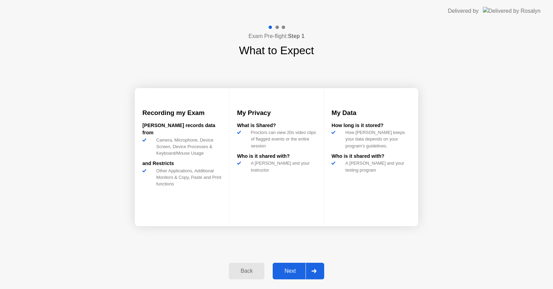
click at [318, 272] on div at bounding box center [314, 271] width 17 height 16
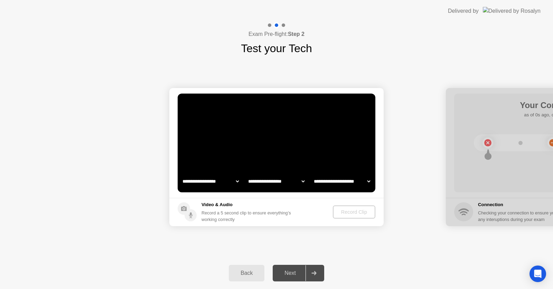
select select "**********"
select select "*******"
click at [356, 212] on div "Record Clip" at bounding box center [354, 212] width 37 height 6
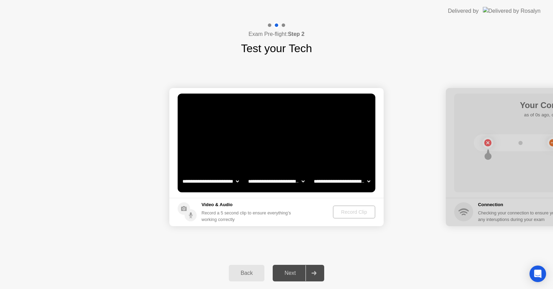
drag, startPoint x: 356, startPoint y: 212, endPoint x: 353, endPoint y: 210, distance: 4.2
click at [356, 212] on div "Record Clip" at bounding box center [354, 212] width 37 height 6
click at [356, 213] on div "Record Clip" at bounding box center [354, 212] width 37 height 6
click at [353, 210] on div "Record Clip" at bounding box center [354, 212] width 37 height 6
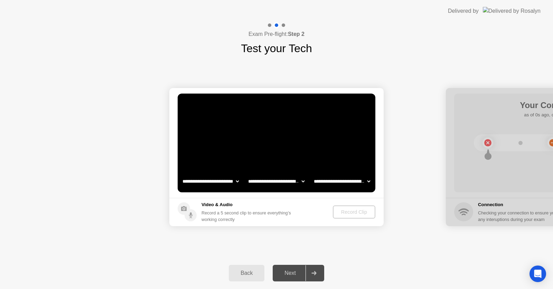
click at [349, 213] on div "Record Clip" at bounding box center [354, 212] width 37 height 6
drag, startPoint x: 349, startPoint y: 213, endPoint x: 355, endPoint y: 212, distance: 6.4
click at [355, 212] on div "Record Clip" at bounding box center [354, 212] width 37 height 6
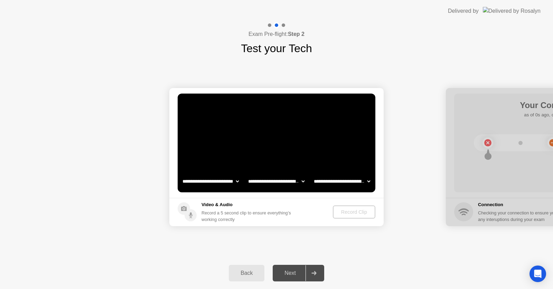
click at [355, 212] on div "Record Clip" at bounding box center [354, 212] width 37 height 6
click at [349, 214] on div "Record Clip" at bounding box center [354, 212] width 37 height 6
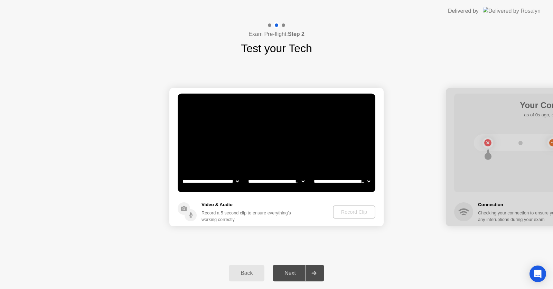
click at [349, 213] on div "Record Clip" at bounding box center [354, 212] width 37 height 6
click at [287, 276] on div "Next" at bounding box center [290, 273] width 31 height 6
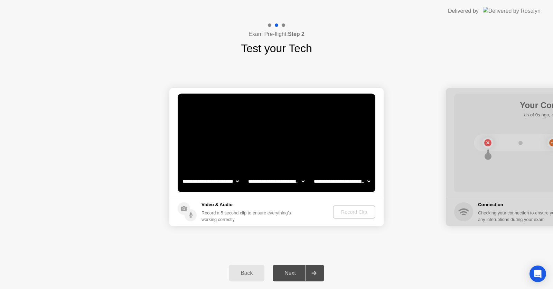
click at [364, 211] on div "Record Clip" at bounding box center [354, 212] width 37 height 6
click at [348, 221] on footer "Video & Audio Record a 5 second clip to ensure everything’s working correctly R…" at bounding box center [276, 212] width 214 height 28
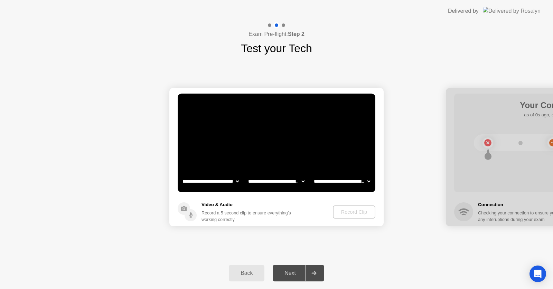
click at [354, 210] on div "Record Clip" at bounding box center [354, 212] width 37 height 6
click at [348, 212] on div "Record Clip" at bounding box center [354, 212] width 37 height 6
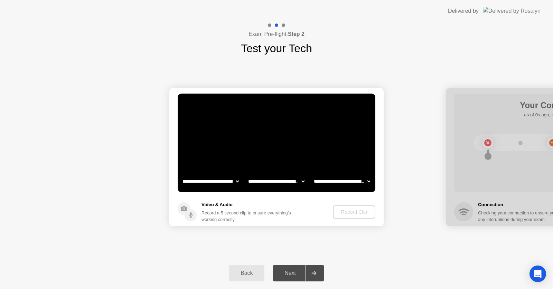
click at [348, 212] on div "Record Clip" at bounding box center [354, 212] width 37 height 6
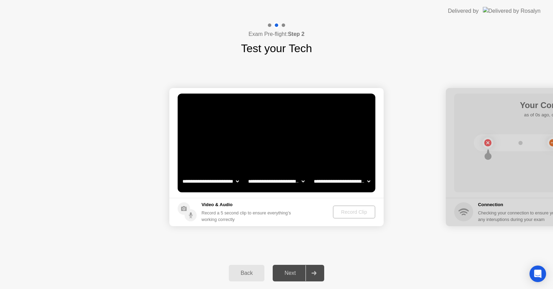
click at [348, 212] on div "Record Clip" at bounding box center [354, 212] width 37 height 6
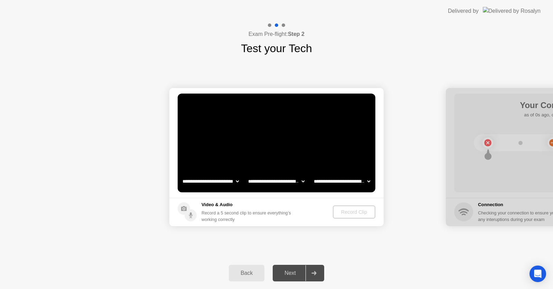
click at [362, 214] on div "Record Clip" at bounding box center [354, 212] width 37 height 6
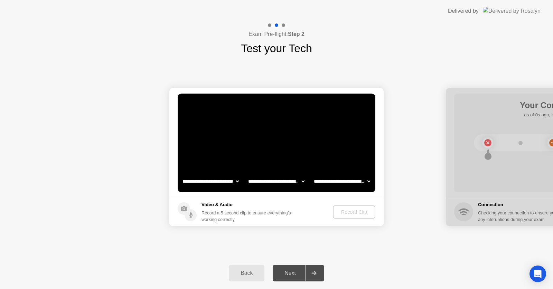
click at [355, 209] on div "Record Clip" at bounding box center [354, 212] width 37 height 6
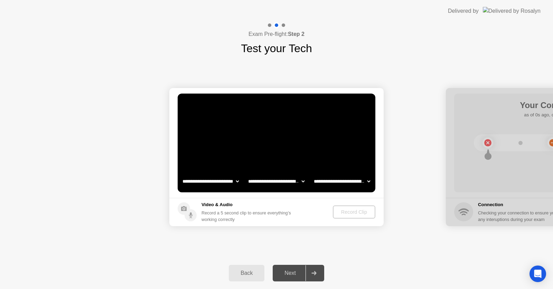
click at [344, 212] on div "Record Clip" at bounding box center [354, 212] width 37 height 6
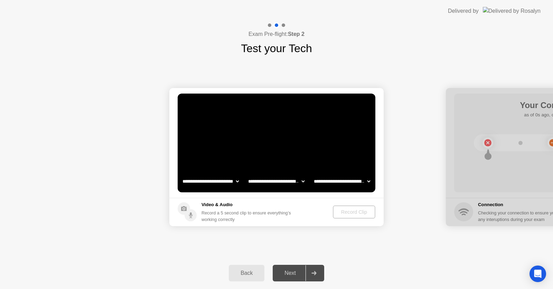
click at [344, 212] on div "Record Clip" at bounding box center [354, 212] width 37 height 6
click at [355, 209] on div "Record Clip" at bounding box center [354, 212] width 37 height 6
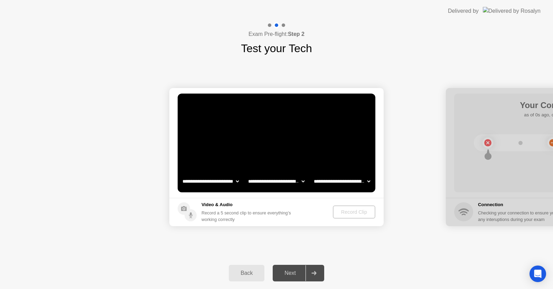
click at [356, 210] on div "Record Clip" at bounding box center [354, 212] width 37 height 6
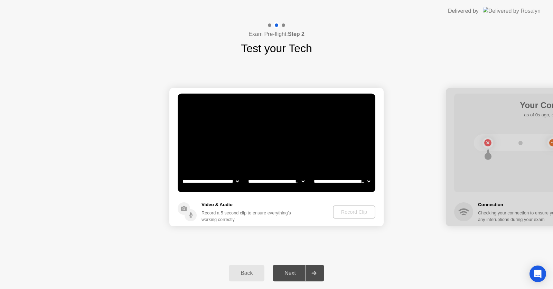
click at [356, 210] on div "Record Clip" at bounding box center [354, 212] width 37 height 6
click at [356, 209] on div "Record Clip" at bounding box center [354, 212] width 37 height 6
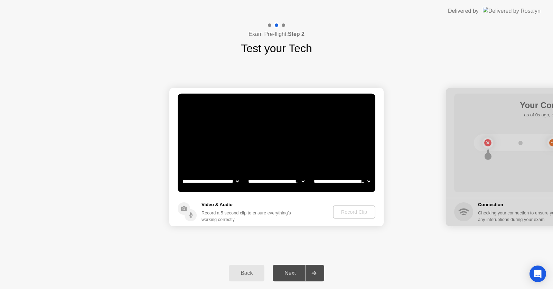
click at [356, 209] on div "Record Clip" at bounding box center [354, 212] width 37 height 6
click at [286, 272] on div "Next" at bounding box center [290, 273] width 31 height 6
click at [286, 273] on div "Next" at bounding box center [290, 273] width 31 height 6
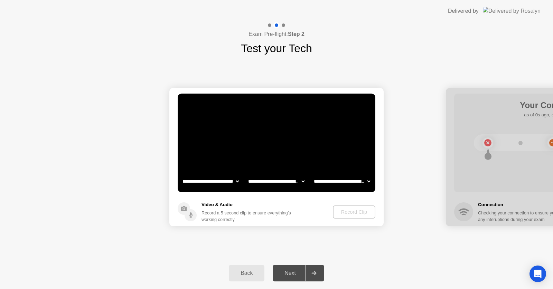
click at [286, 273] on div "Next" at bounding box center [290, 273] width 31 height 6
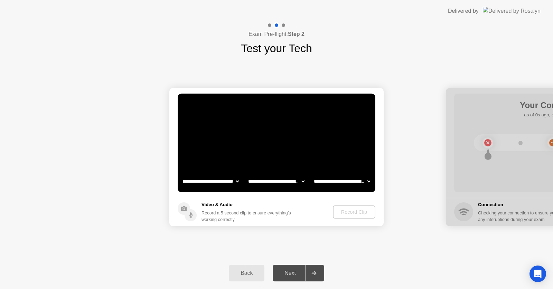
click at [286, 273] on div "Next" at bounding box center [290, 273] width 31 height 6
click at [287, 276] on div "Next" at bounding box center [290, 273] width 31 height 6
click at [242, 272] on div "Back" at bounding box center [246, 273] width 31 height 6
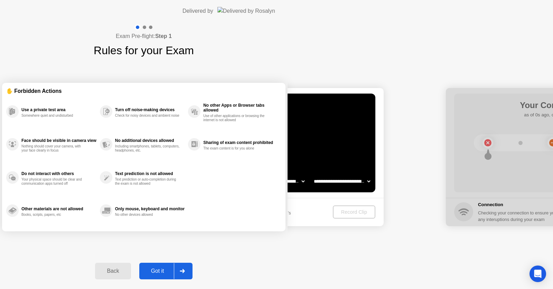
click at [174, 268] on div "Got it" at bounding box center [157, 271] width 32 height 6
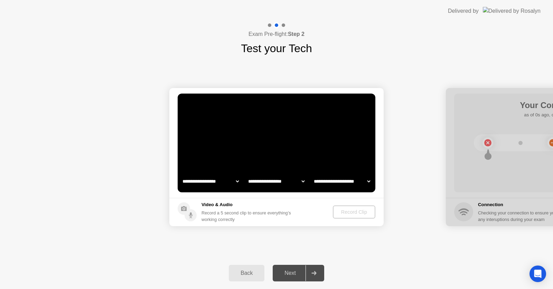
select select "**********"
select select "*******"
click at [347, 209] on div "Record Clip" at bounding box center [354, 212] width 37 height 6
click at [353, 213] on div "Record Clip" at bounding box center [354, 212] width 37 height 6
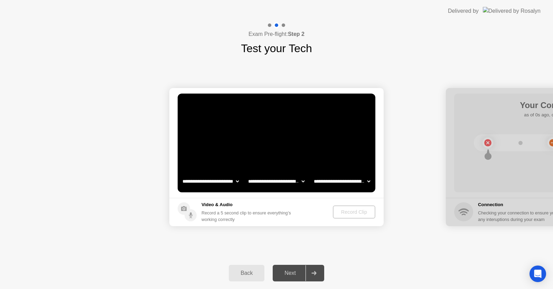
click at [354, 210] on div "Record Clip" at bounding box center [354, 212] width 37 height 6
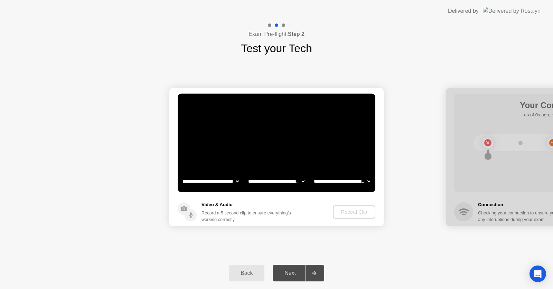
click at [354, 210] on div "Record Clip" at bounding box center [354, 212] width 37 height 6
click at [295, 271] on div "Next" at bounding box center [290, 273] width 31 height 6
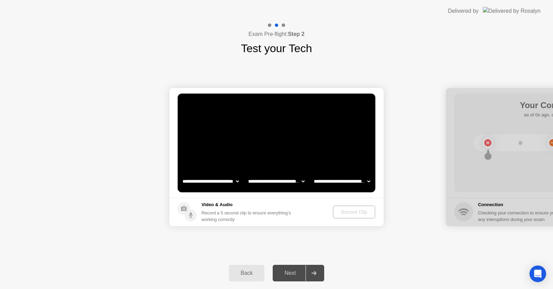
click at [295, 271] on div "Next" at bounding box center [290, 273] width 31 height 6
click at [314, 271] on icon at bounding box center [313, 273] width 5 height 4
click at [314, 272] on icon at bounding box center [313, 273] width 5 height 4
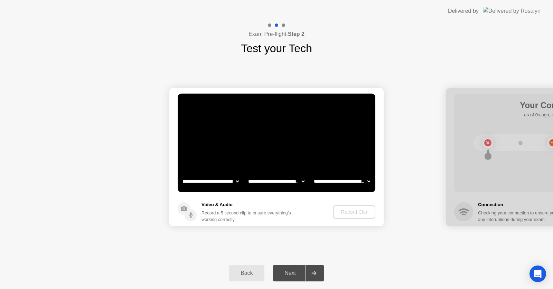
click at [314, 272] on icon at bounding box center [313, 273] width 5 height 4
click at [357, 209] on div "Record Clip" at bounding box center [354, 212] width 37 height 6
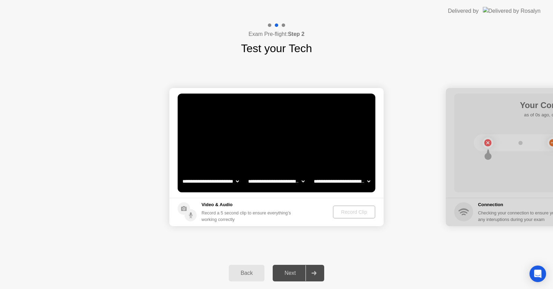
click at [350, 213] on div "Record Clip" at bounding box center [354, 212] width 37 height 6
click at [351, 214] on div "Record Clip" at bounding box center [354, 212] width 37 height 6
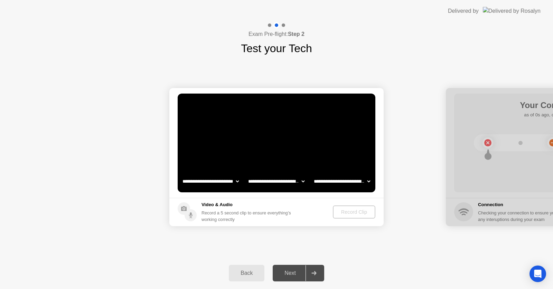
click at [351, 214] on div "Record Clip" at bounding box center [354, 212] width 37 height 6
drag, startPoint x: 351, startPoint y: 214, endPoint x: 351, endPoint y: 209, distance: 4.1
click at [351, 210] on div "Record Clip" at bounding box center [354, 212] width 37 height 6
click at [351, 209] on div "Record Clip" at bounding box center [354, 212] width 37 height 6
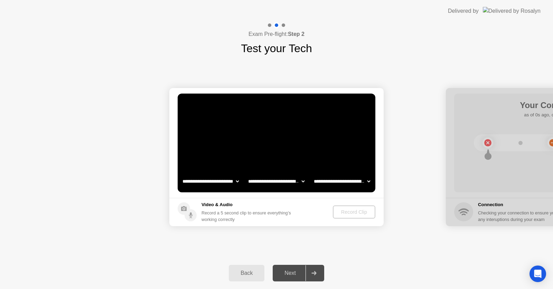
click at [351, 209] on div "Record Clip" at bounding box center [354, 212] width 37 height 6
click at [350, 209] on div "Record Clip" at bounding box center [354, 212] width 37 height 6
click at [347, 211] on div "Record Clip" at bounding box center [354, 212] width 37 height 6
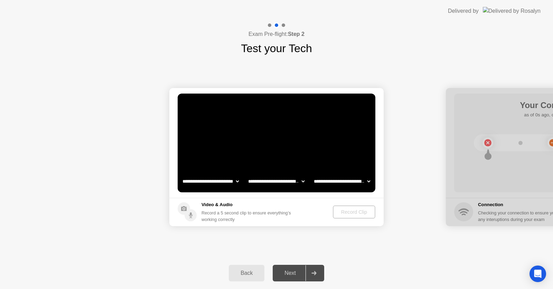
click at [314, 270] on div at bounding box center [314, 273] width 17 height 16
click at [292, 273] on div "Next" at bounding box center [290, 273] width 31 height 6
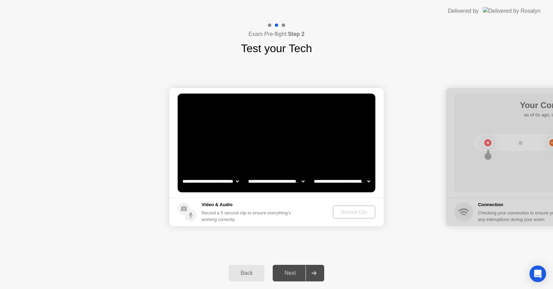
click at [292, 274] on div "Next" at bounding box center [290, 273] width 31 height 6
click at [351, 215] on div "Record Clip" at bounding box center [354, 212] width 37 height 6
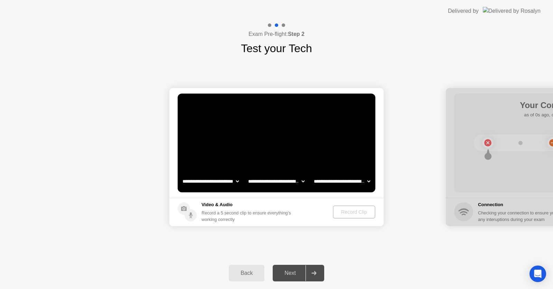
click at [351, 210] on div "Record Clip" at bounding box center [354, 212] width 37 height 6
click at [339, 210] on div "Record Clip" at bounding box center [354, 212] width 37 height 6
click at [354, 210] on div "Record Clip" at bounding box center [354, 212] width 37 height 6
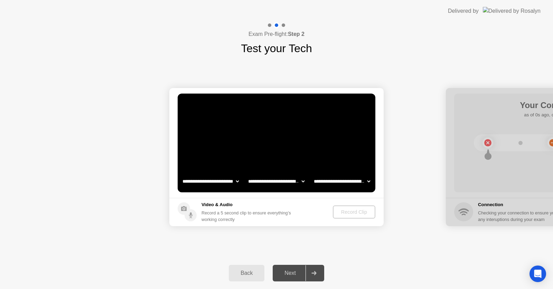
click at [315, 275] on icon at bounding box center [313, 273] width 5 height 4
click at [316, 275] on icon at bounding box center [313, 273] width 5 height 4
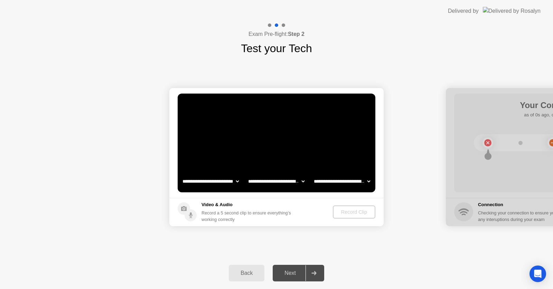
click at [316, 275] on icon at bounding box center [313, 273] width 5 height 4
click at [316, 277] on div at bounding box center [314, 273] width 17 height 16
click at [315, 270] on div at bounding box center [314, 273] width 17 height 16
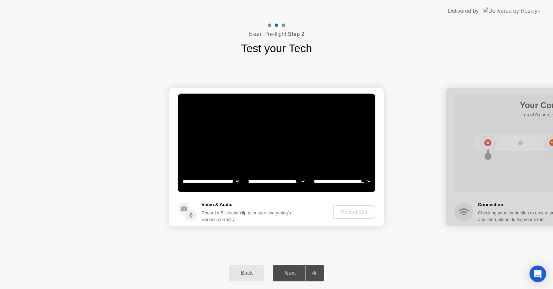
click at [315, 270] on div at bounding box center [314, 273] width 17 height 16
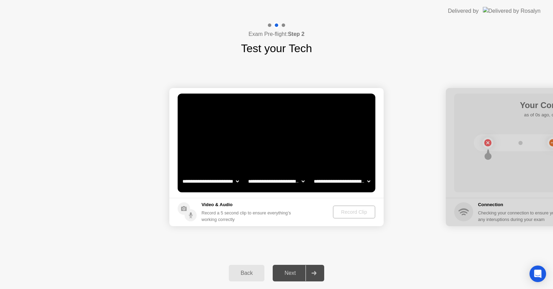
click at [343, 213] on div "Record Clip" at bounding box center [354, 212] width 37 height 6
click at [355, 215] on div "Record Clip" at bounding box center [354, 212] width 37 height 6
click at [351, 210] on div "Record Clip" at bounding box center [354, 212] width 37 height 6
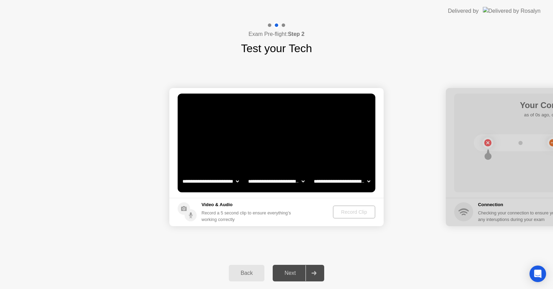
click at [351, 213] on div "Record Clip" at bounding box center [354, 212] width 37 height 6
click at [355, 213] on div "Record Clip" at bounding box center [354, 212] width 37 height 6
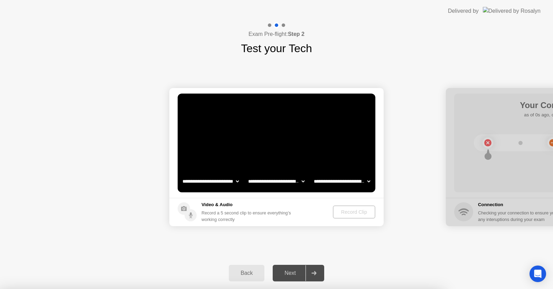
select select "**********"
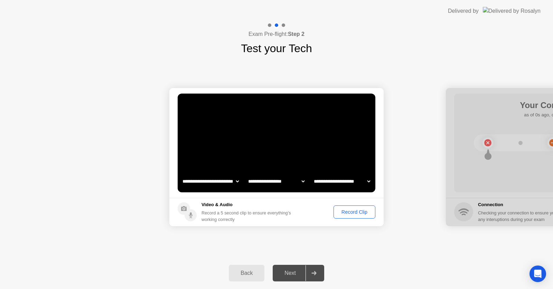
click at [353, 210] on div "Record Clip" at bounding box center [354, 212] width 37 height 6
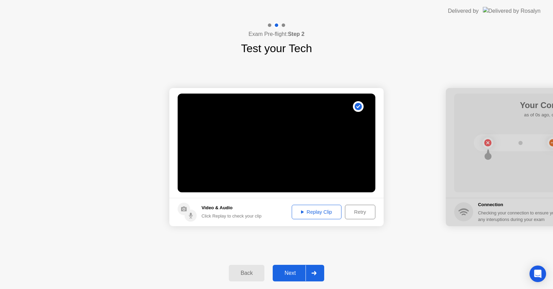
click at [322, 211] on div "Replay Clip" at bounding box center [316, 212] width 45 height 6
click at [295, 272] on div "Next" at bounding box center [290, 273] width 31 height 6
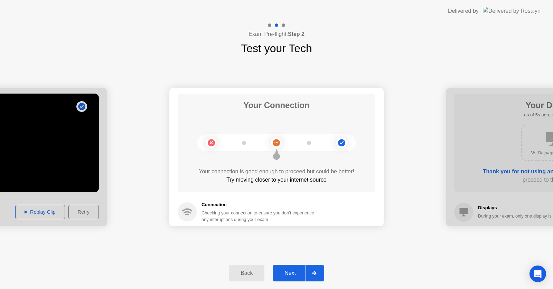
click at [296, 273] on div "Next" at bounding box center [290, 273] width 31 height 6
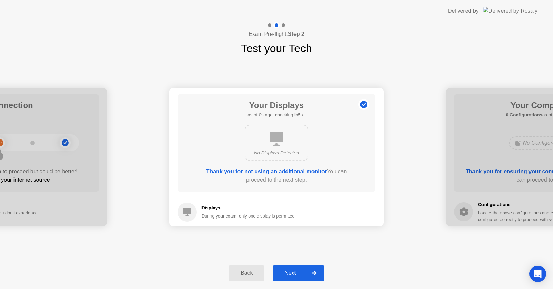
click at [297, 270] on div "Next" at bounding box center [290, 273] width 31 height 6
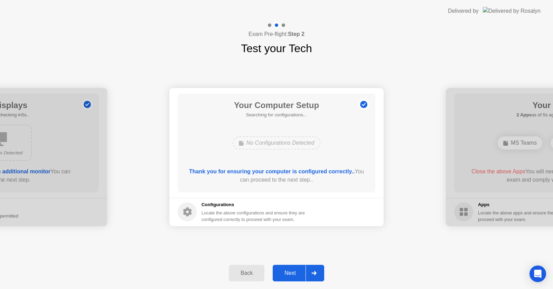
click at [297, 270] on div "Next" at bounding box center [290, 273] width 31 height 6
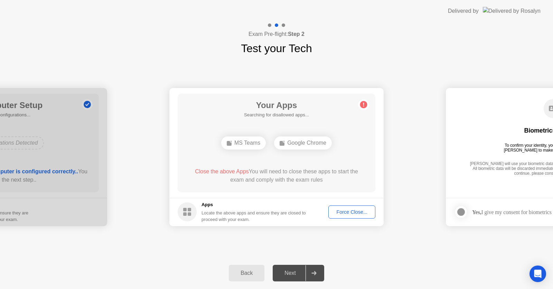
click at [351, 212] on div "Force Close..." at bounding box center [352, 212] width 42 height 6
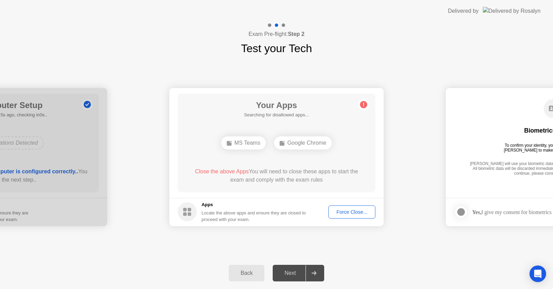
click at [355, 211] on div "Force Close..." at bounding box center [352, 212] width 42 height 6
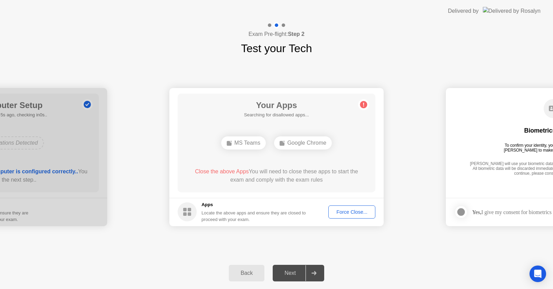
click at [356, 211] on div "Force Close..." at bounding box center [352, 212] width 42 height 6
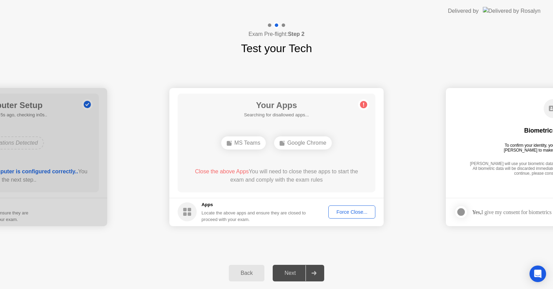
click at [347, 213] on div "Force Close..." at bounding box center [352, 212] width 42 height 6
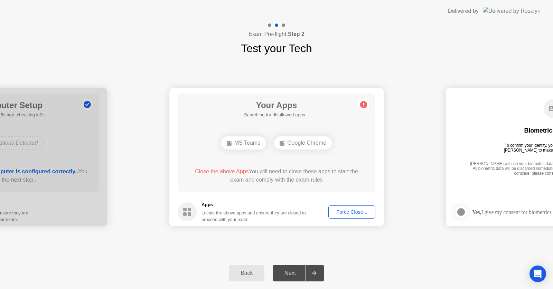
click at [292, 272] on div "Next" at bounding box center [290, 273] width 31 height 6
drag, startPoint x: 298, startPoint y: 275, endPoint x: 483, endPoint y: 289, distance: 186.1
click at [298, 275] on div "Next" at bounding box center [290, 273] width 31 height 6
click at [290, 271] on div "Next" at bounding box center [290, 273] width 31 height 6
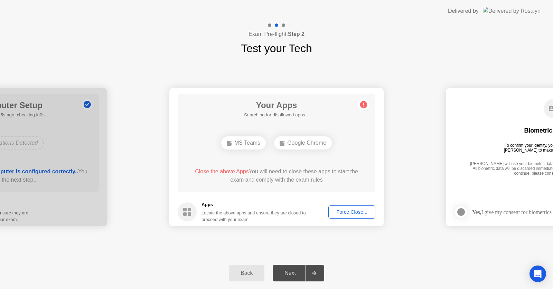
click at [290, 271] on div "Next" at bounding box center [290, 273] width 31 height 6
click at [354, 210] on div "Force Close..." at bounding box center [352, 212] width 42 height 6
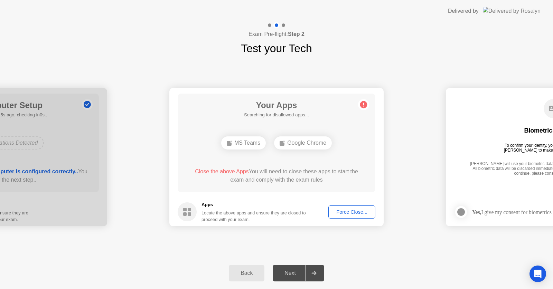
click at [364, 104] on icon at bounding box center [363, 105] width 1 height 4
click at [344, 214] on div "Force Close..." at bounding box center [352, 212] width 42 height 6
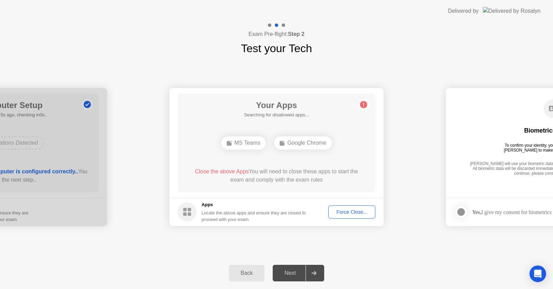
click at [289, 271] on div "Next" at bounding box center [290, 273] width 31 height 6
click at [289, 272] on div "Next" at bounding box center [290, 273] width 31 height 6
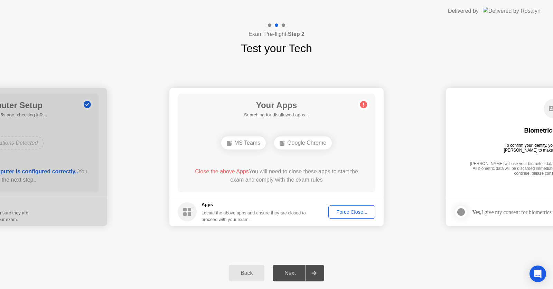
click at [289, 272] on div "Next" at bounding box center [290, 273] width 31 height 6
click at [289, 271] on div "Next" at bounding box center [290, 273] width 31 height 6
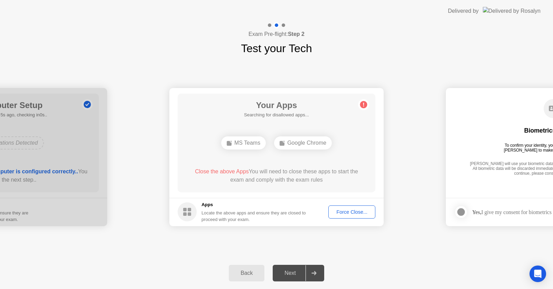
click at [289, 271] on div "Next" at bounding box center [290, 273] width 31 height 6
click at [409, 267] on div "Back Next" at bounding box center [276, 273] width 553 height 32
click at [317, 271] on div at bounding box center [314, 273] width 17 height 16
click at [355, 212] on div "Force Close..." at bounding box center [352, 212] width 42 height 6
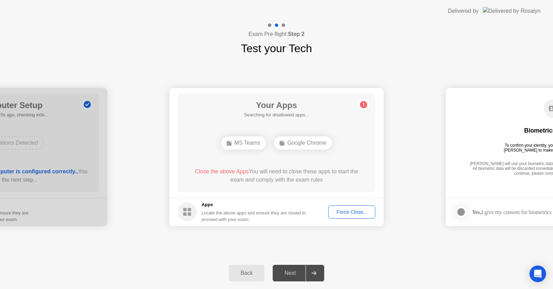
click at [353, 215] on div "Force Close..." at bounding box center [352, 212] width 42 height 6
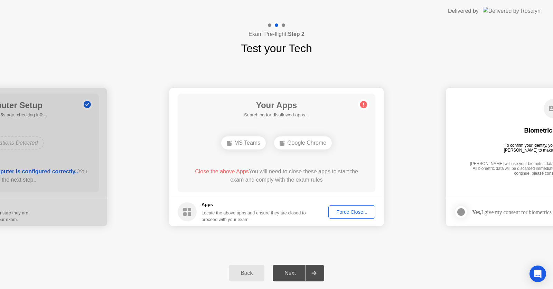
click at [423, 63] on div "**********" at bounding box center [276, 157] width 553 height 201
click at [242, 271] on div "Back" at bounding box center [246, 273] width 31 height 6
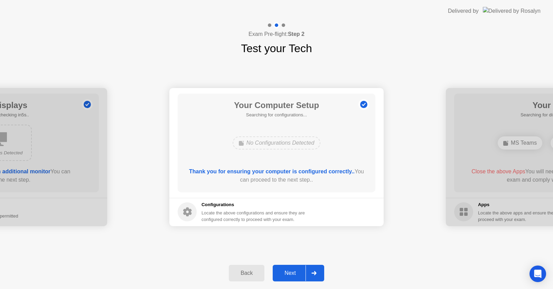
click at [288, 269] on button "Next" at bounding box center [298, 273] width 51 height 17
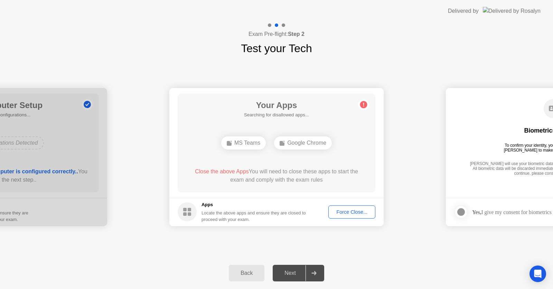
click at [345, 207] on button "Force Close..." at bounding box center [351, 212] width 47 height 13
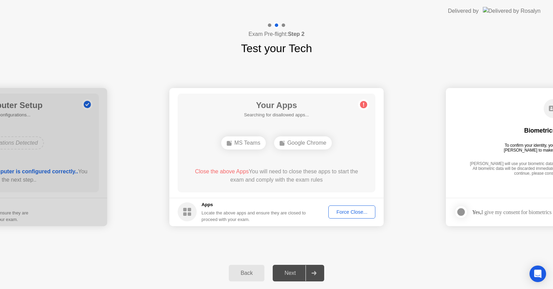
click at [365, 103] on circle at bounding box center [363, 104] width 7 height 7
click at [311, 266] on div at bounding box center [314, 273] width 17 height 16
click at [345, 209] on div "Force Close..." at bounding box center [352, 212] width 42 height 6
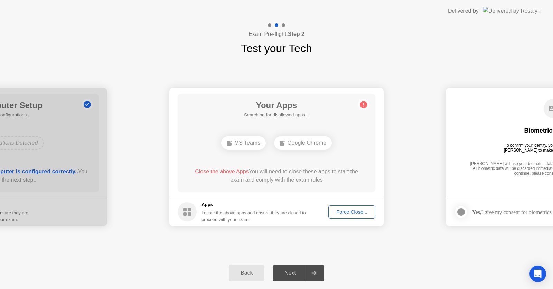
click at [356, 211] on div "Force Close..." at bounding box center [352, 212] width 42 height 6
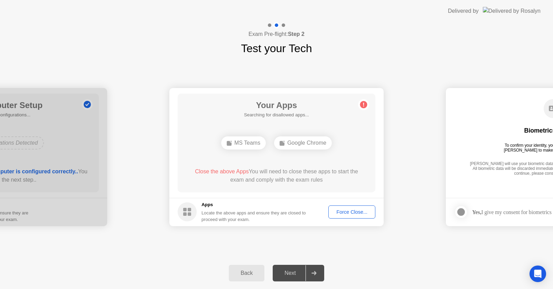
click at [291, 272] on div "Next" at bounding box center [290, 273] width 31 height 6
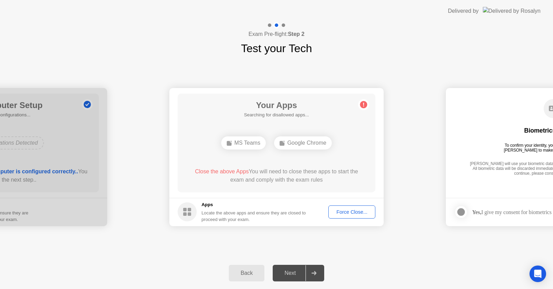
click at [291, 272] on div "Next" at bounding box center [290, 273] width 31 height 6
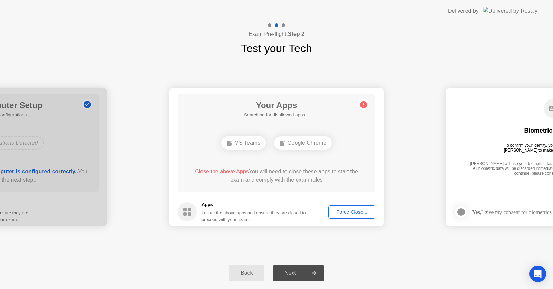
click at [291, 272] on div "Next" at bounding box center [290, 273] width 31 height 6
click at [318, 274] on div at bounding box center [314, 273] width 17 height 16
click at [304, 274] on div "Next" at bounding box center [290, 273] width 31 height 6
